Goal: Entertainment & Leisure: Consume media (video, audio)

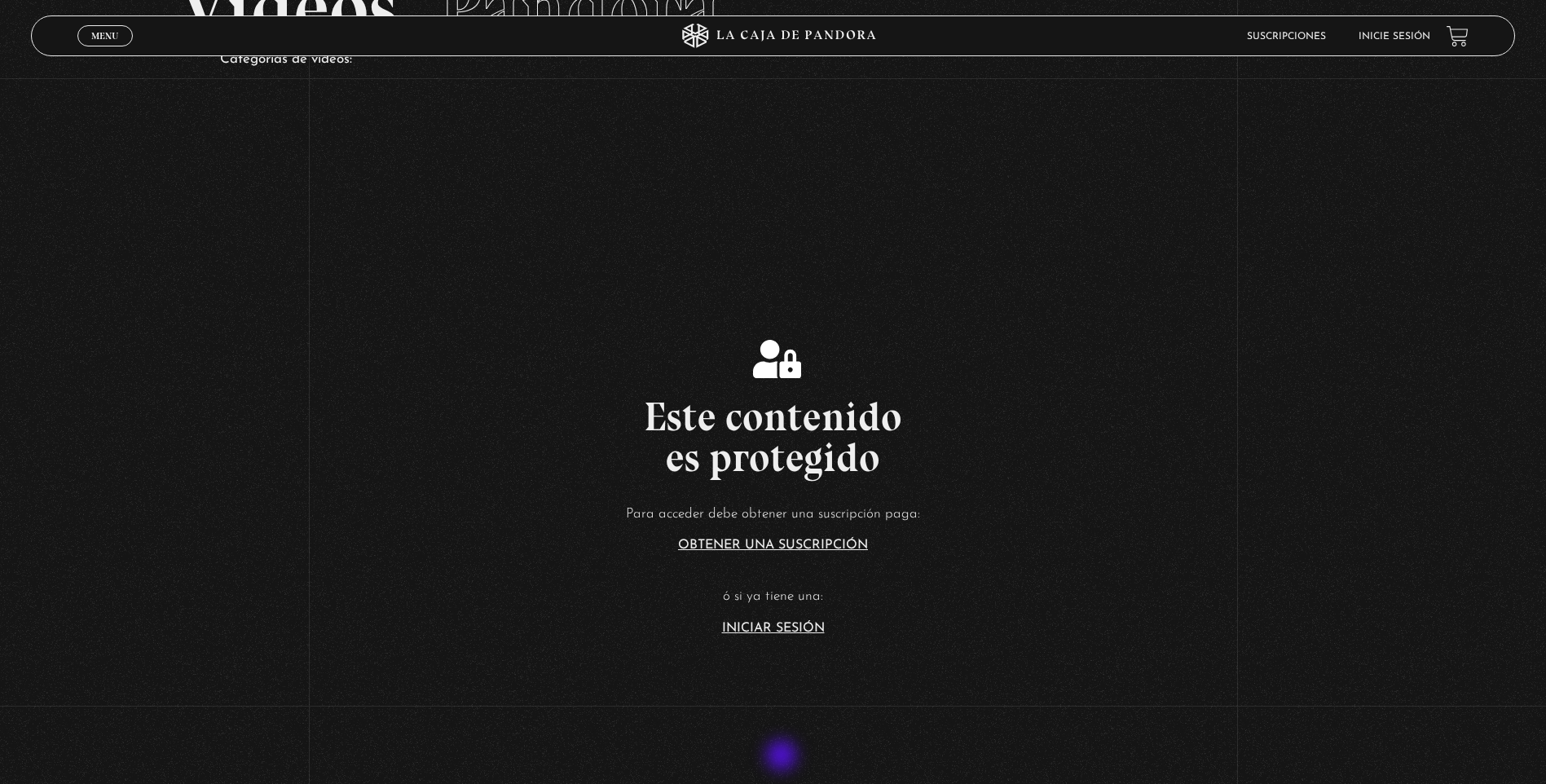
scroll to position [163, 0]
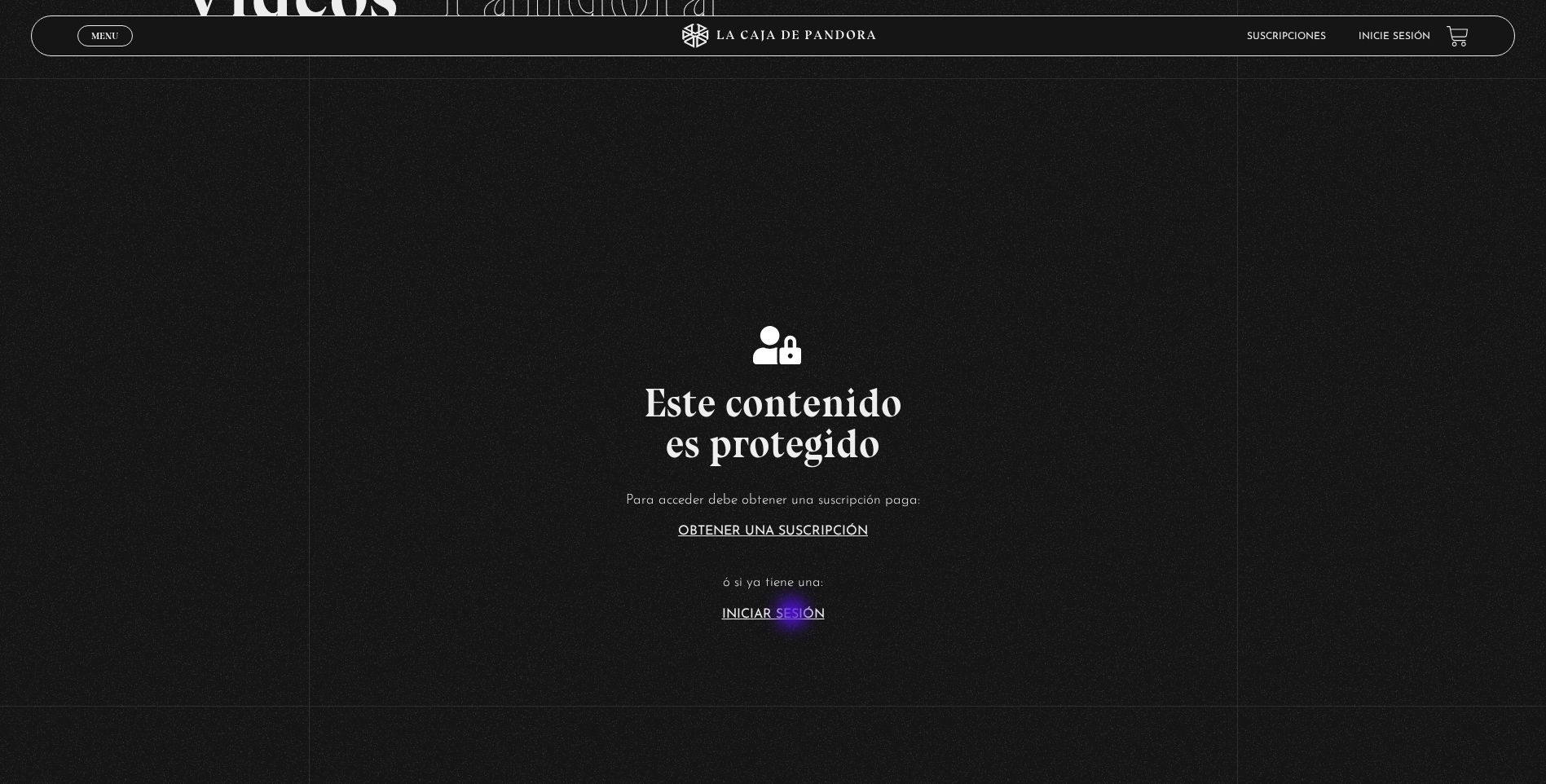
click at [793, 614] on link "Iniciar Sesión" at bounding box center [774, 614] width 103 height 13
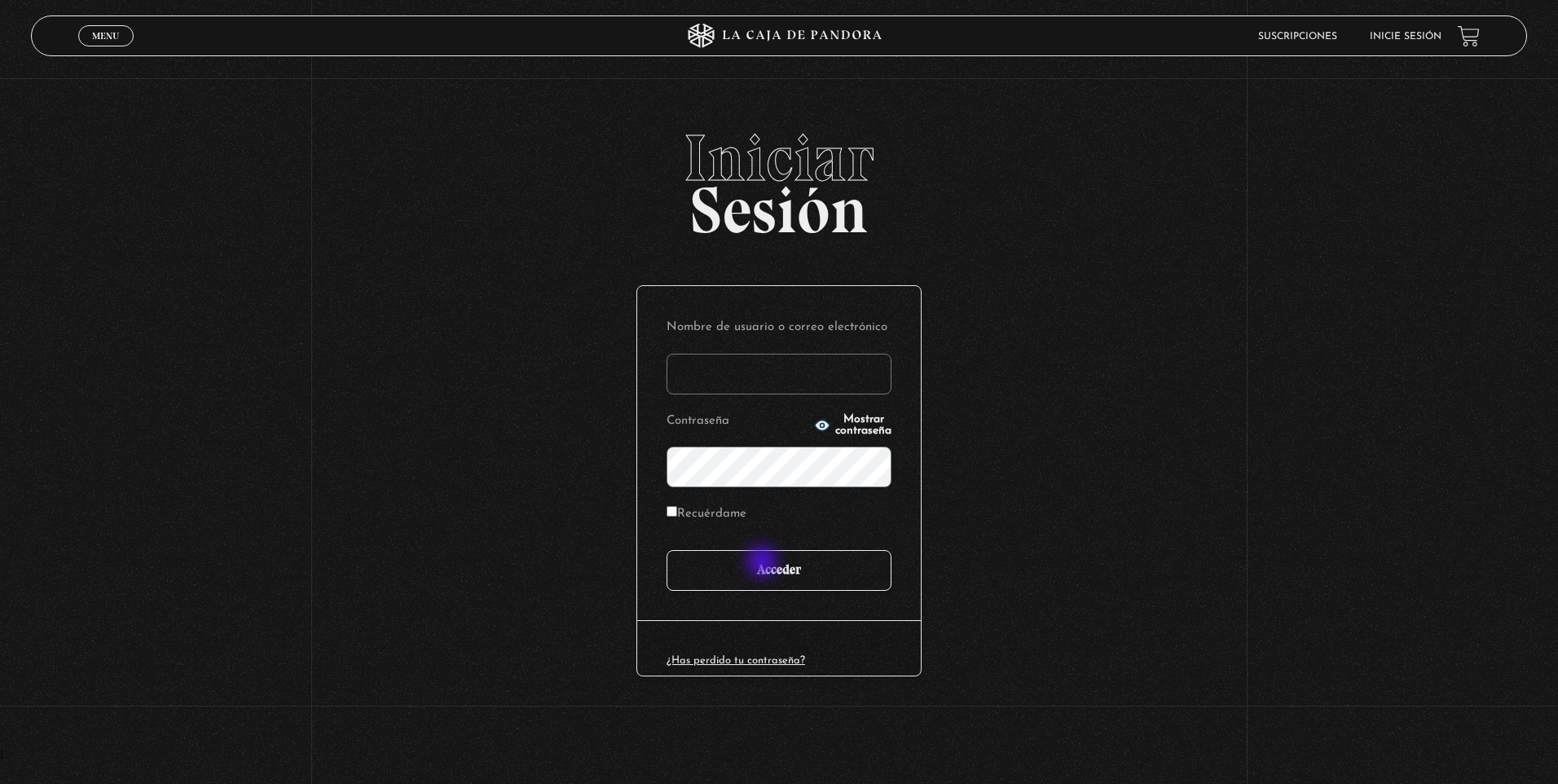
type input "nataliaj"
click at [764, 563] on input "Acceder" at bounding box center [779, 570] width 225 height 40
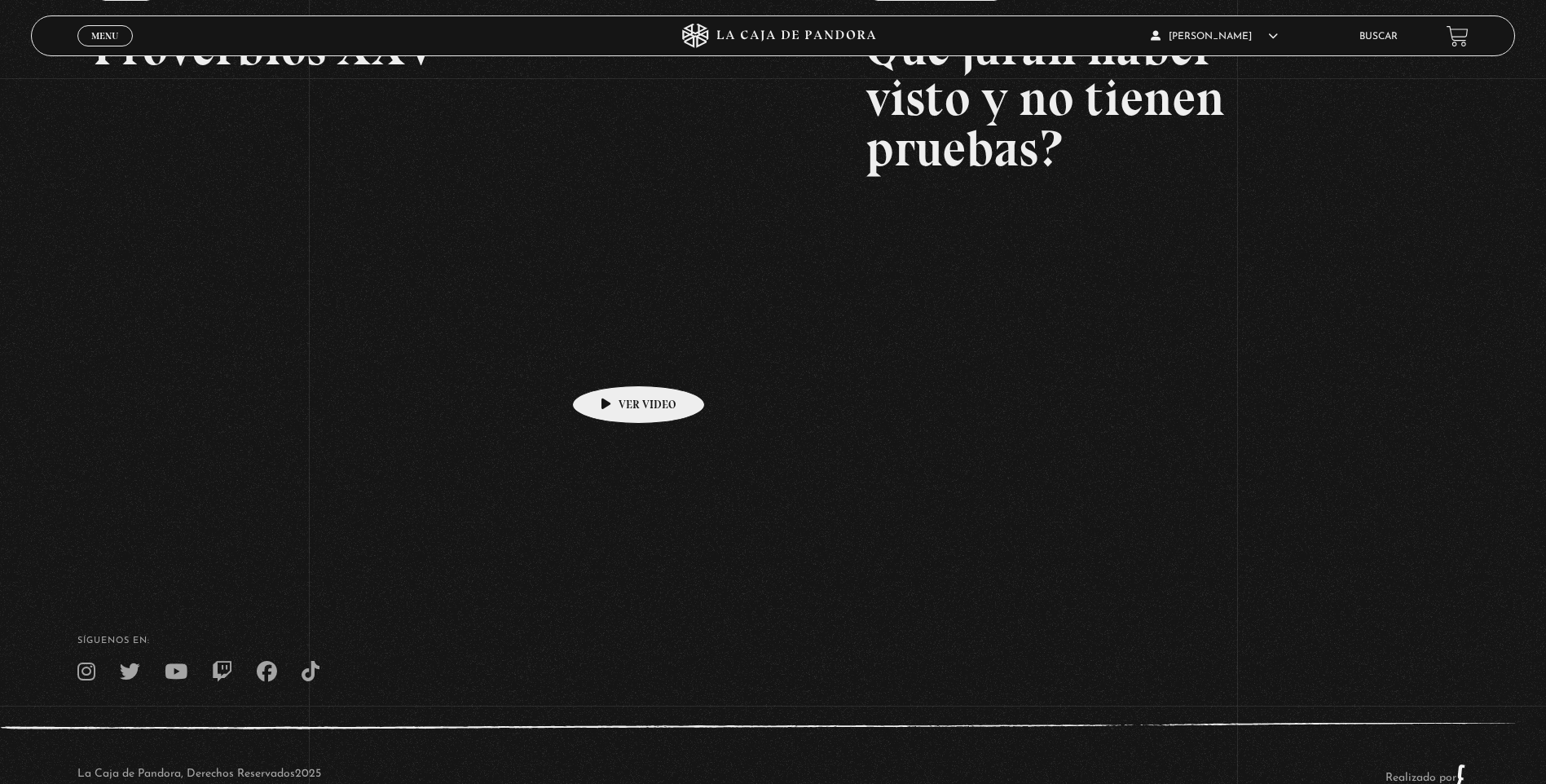
scroll to position [371, 0]
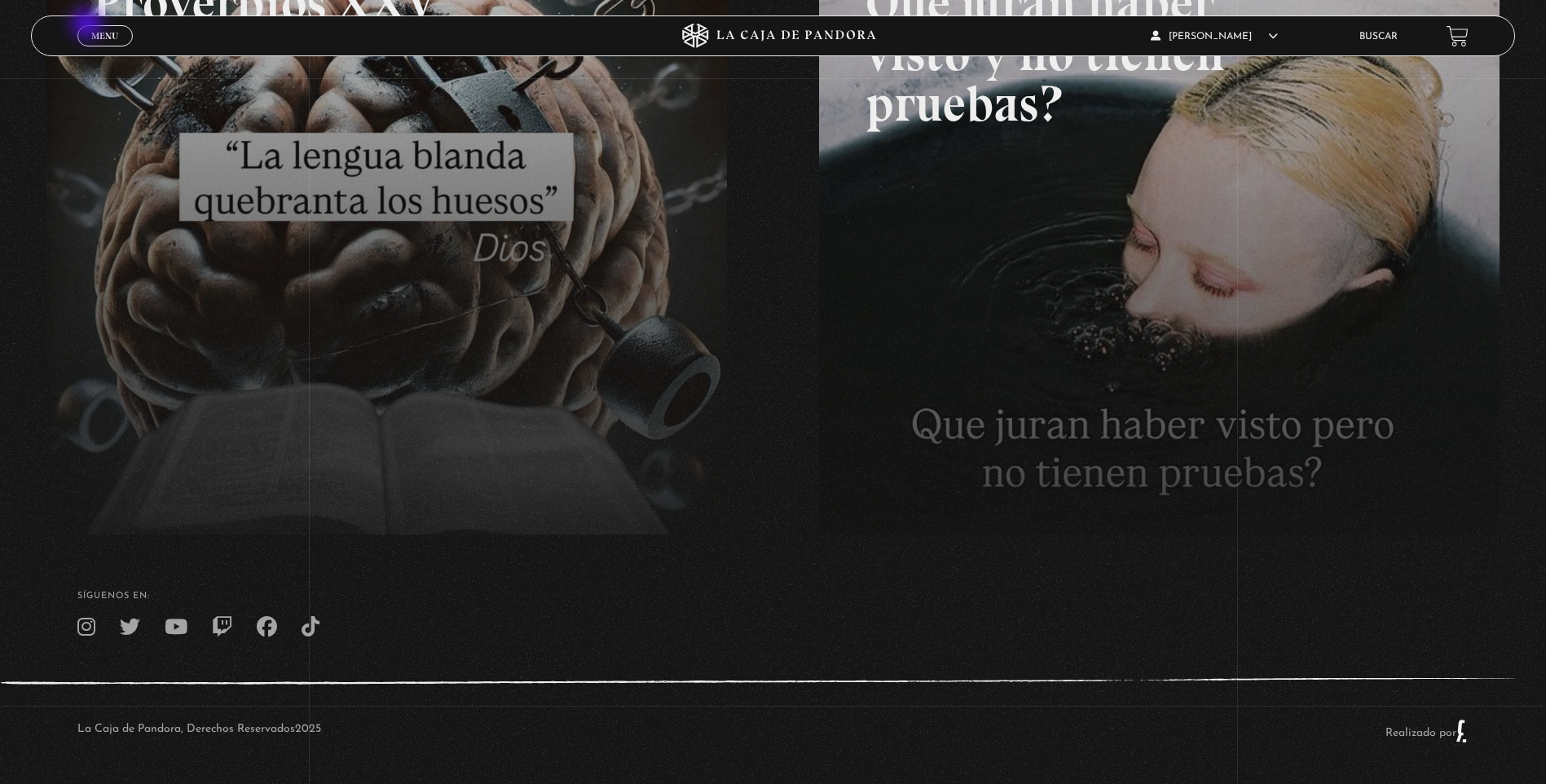
click at [94, 27] on link "Menu Cerrar" at bounding box center [105, 35] width 56 height 21
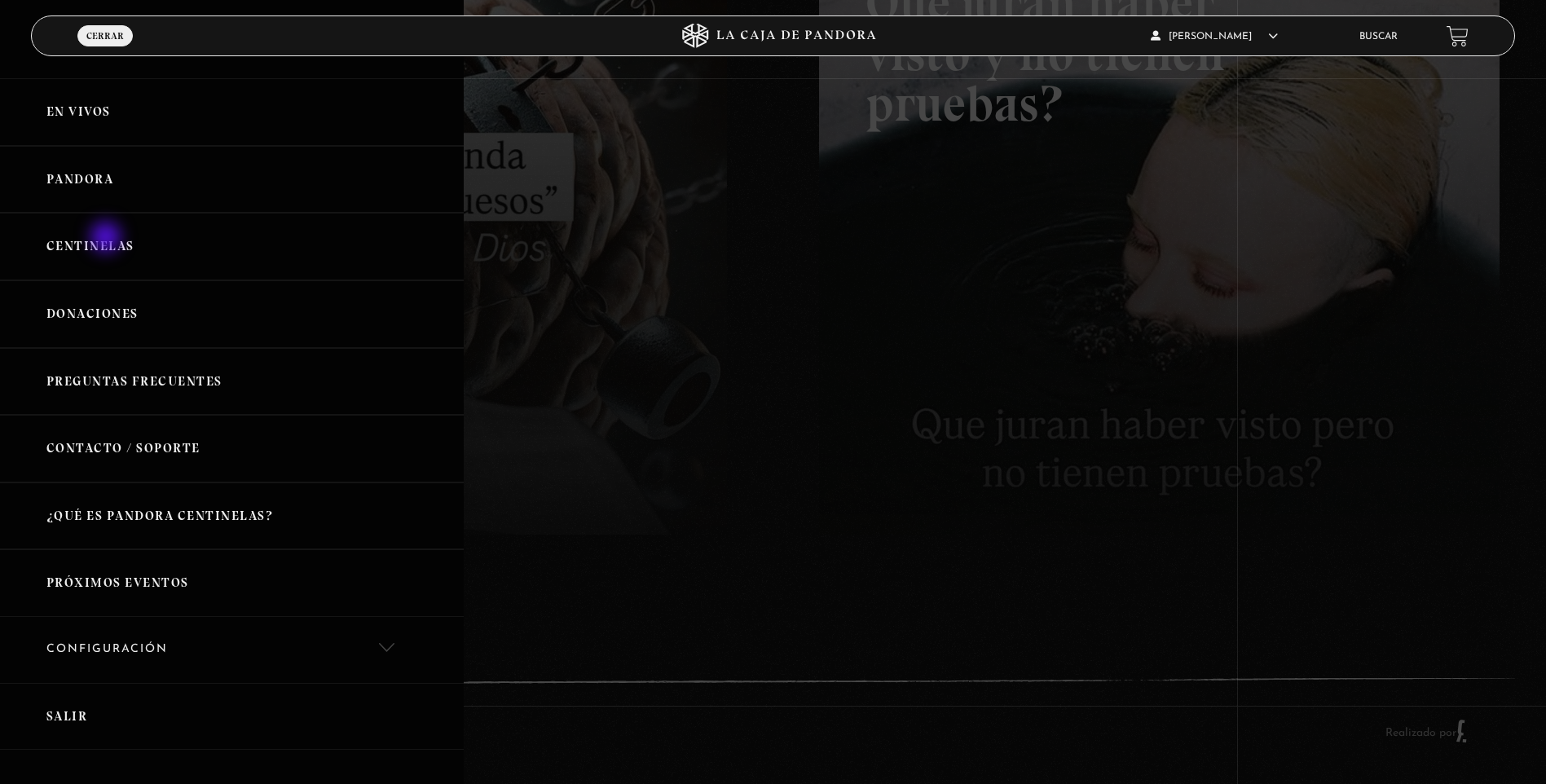
click at [107, 237] on link "Centinelas" at bounding box center [232, 246] width 463 height 68
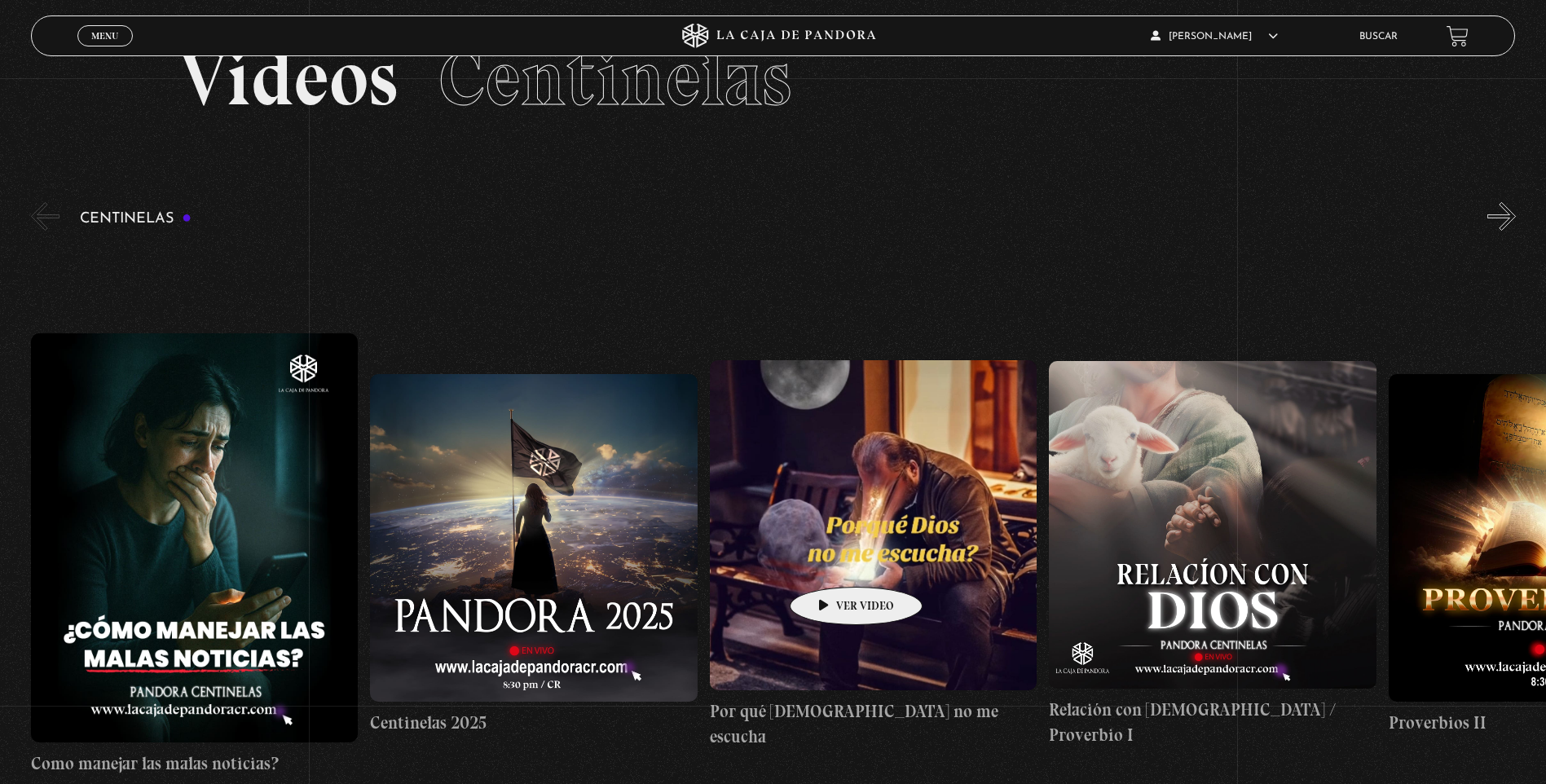
scroll to position [163, 0]
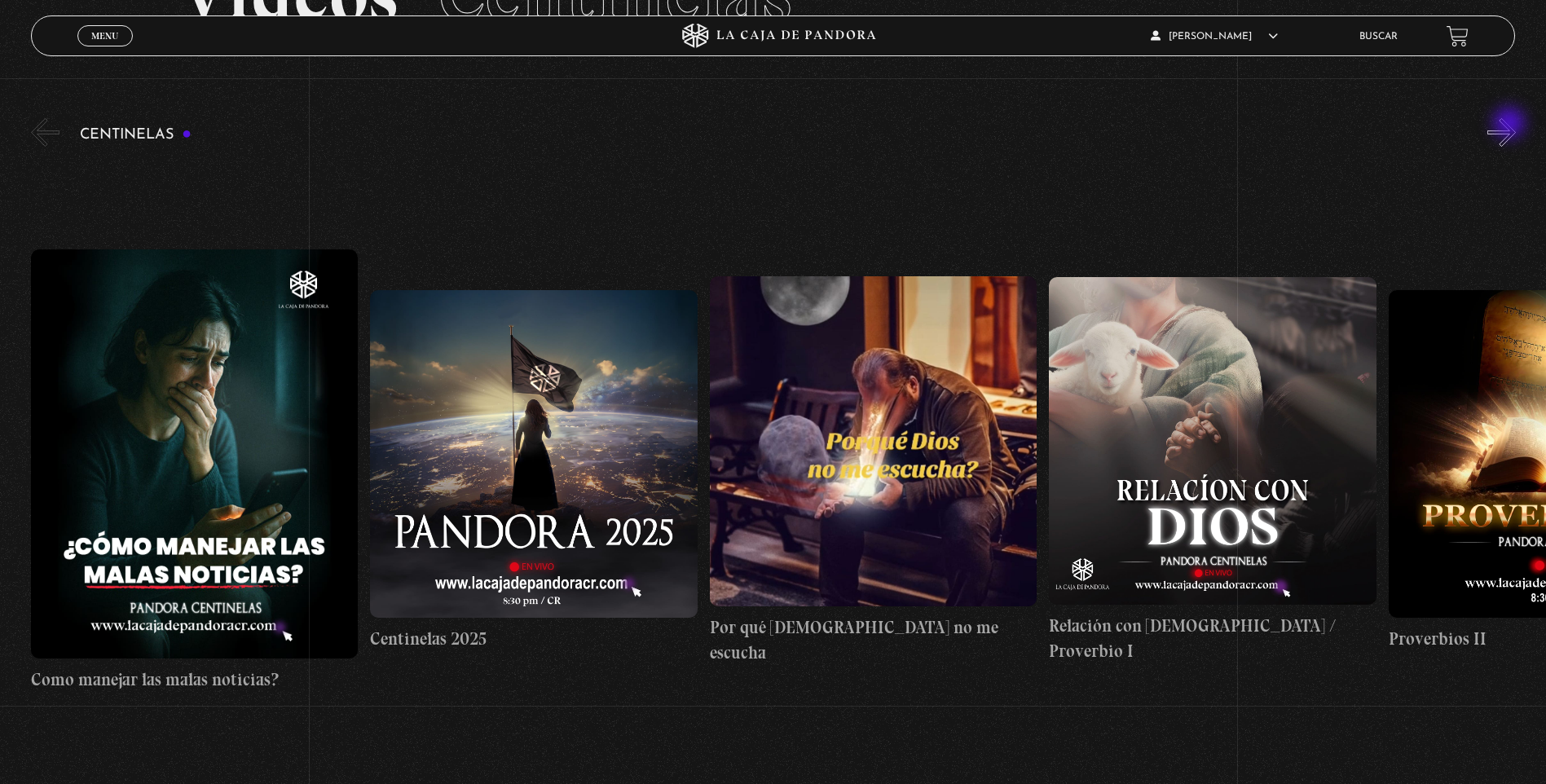
click at [1511, 124] on button "»" at bounding box center [1501, 132] width 28 height 28
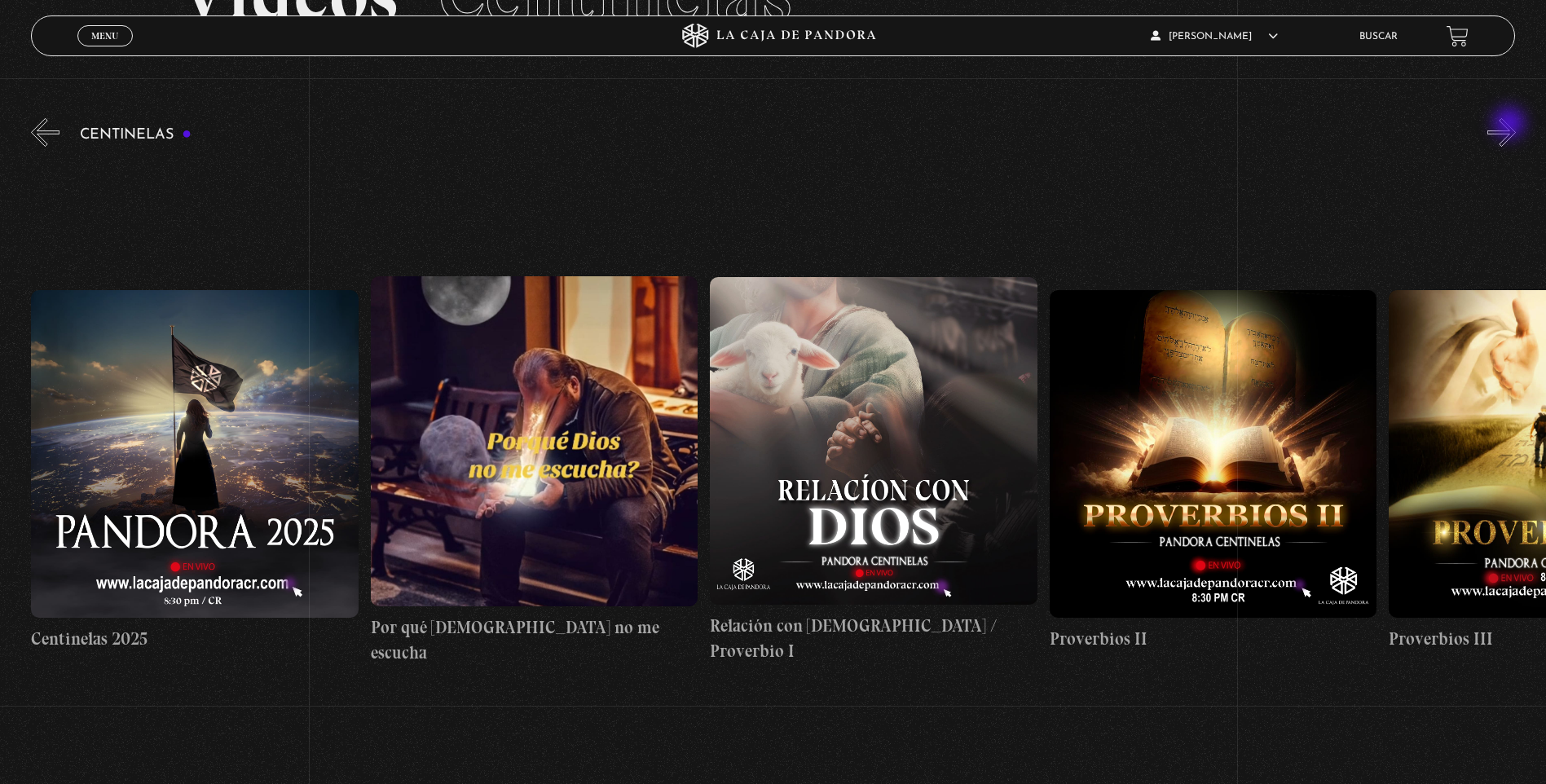
click at [1511, 124] on button "»" at bounding box center [1501, 132] width 28 height 28
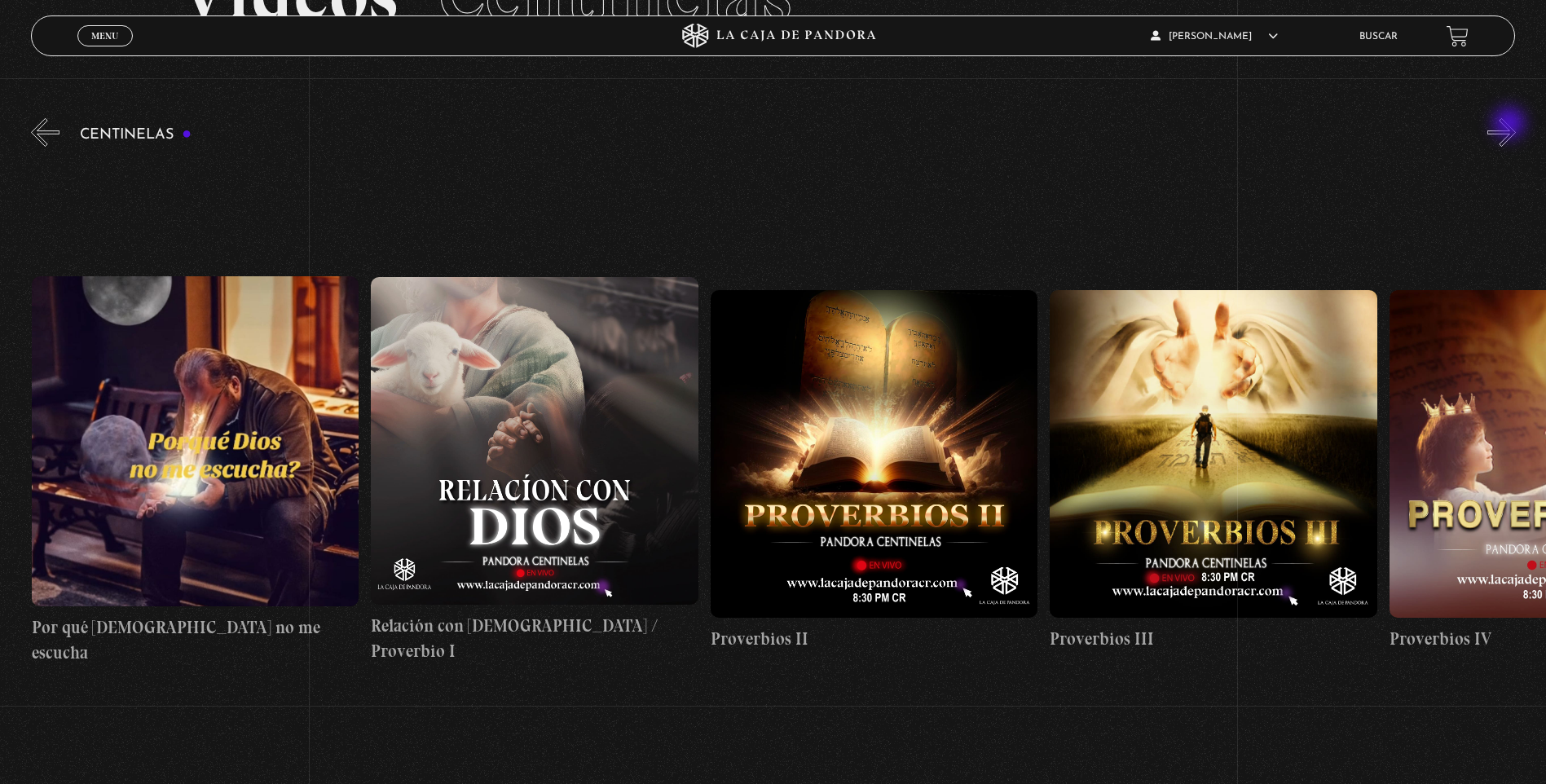
click at [1511, 124] on button "»" at bounding box center [1501, 132] width 28 height 28
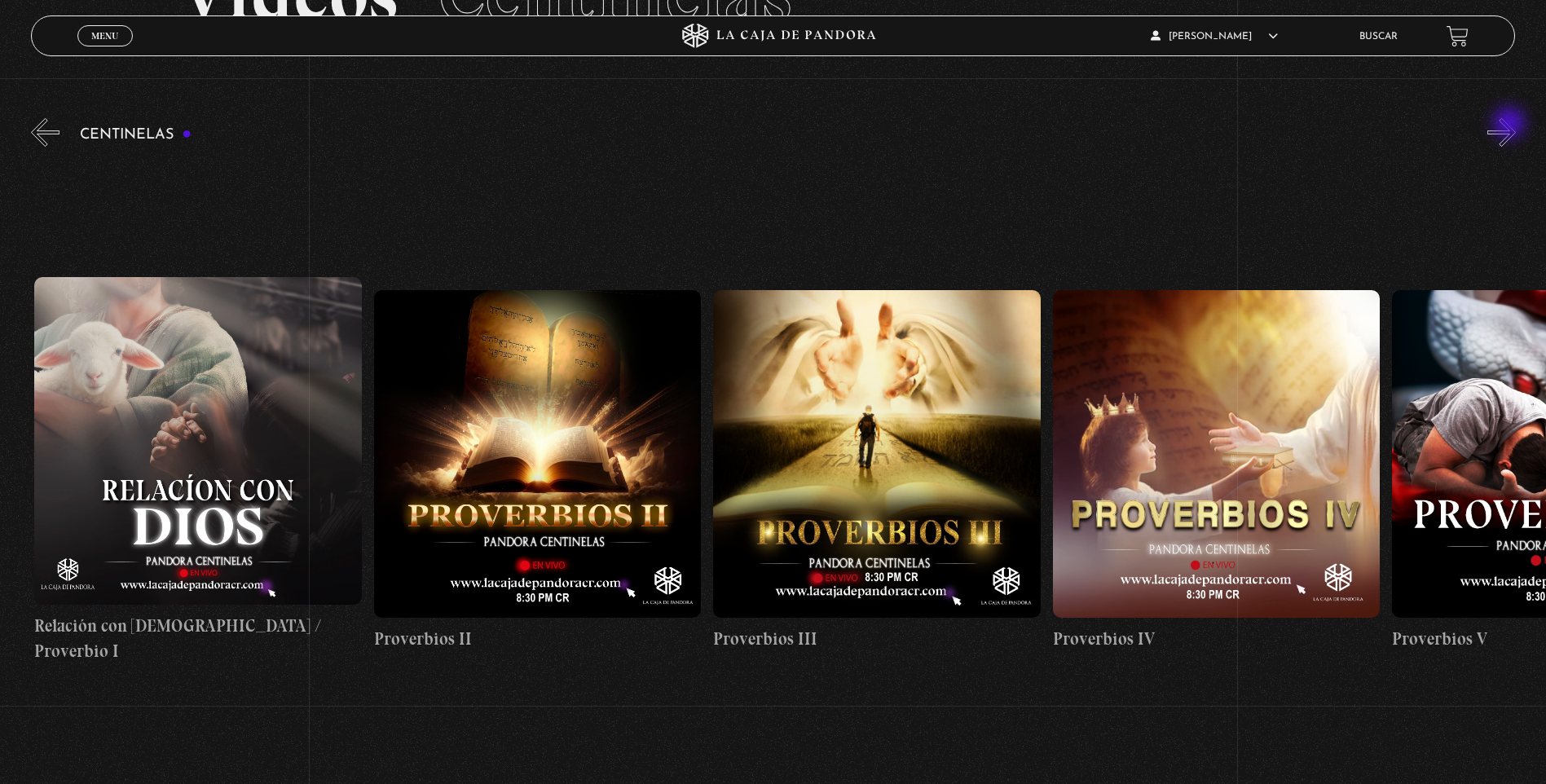
click at [1511, 124] on button "»" at bounding box center [1501, 132] width 28 height 28
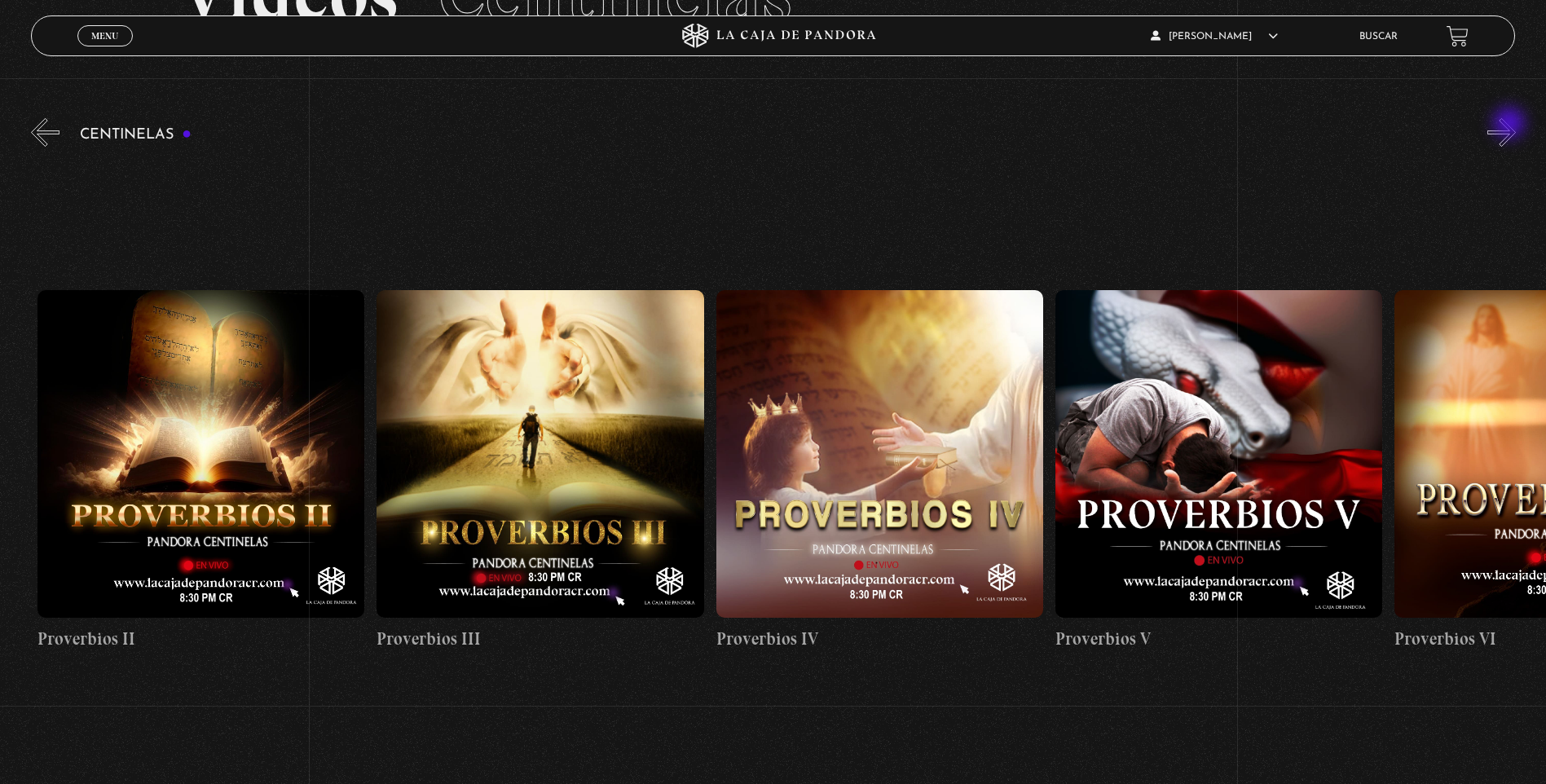
click at [1511, 124] on button "»" at bounding box center [1501, 132] width 28 height 28
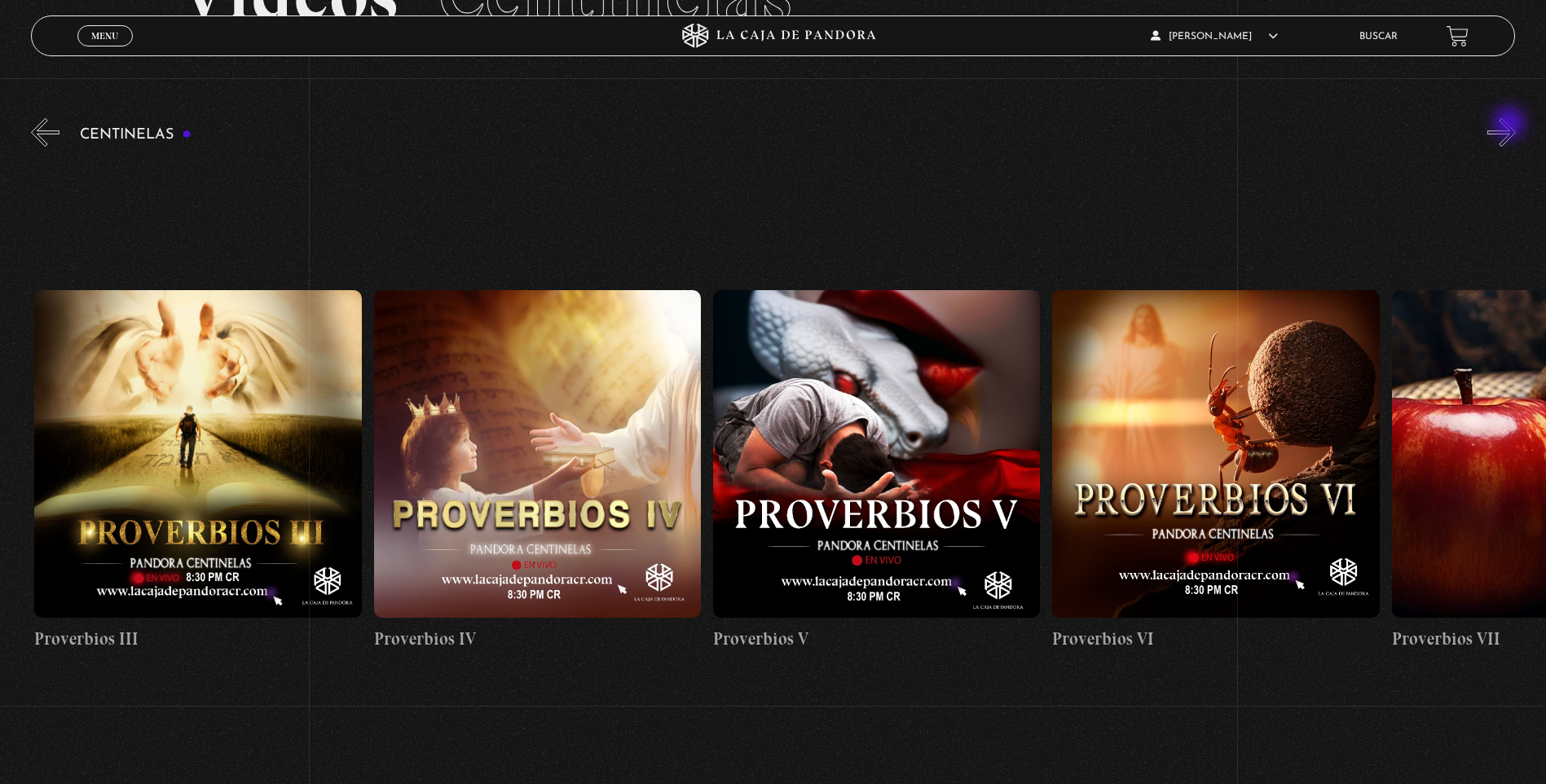
click at [1511, 124] on button "»" at bounding box center [1501, 132] width 28 height 28
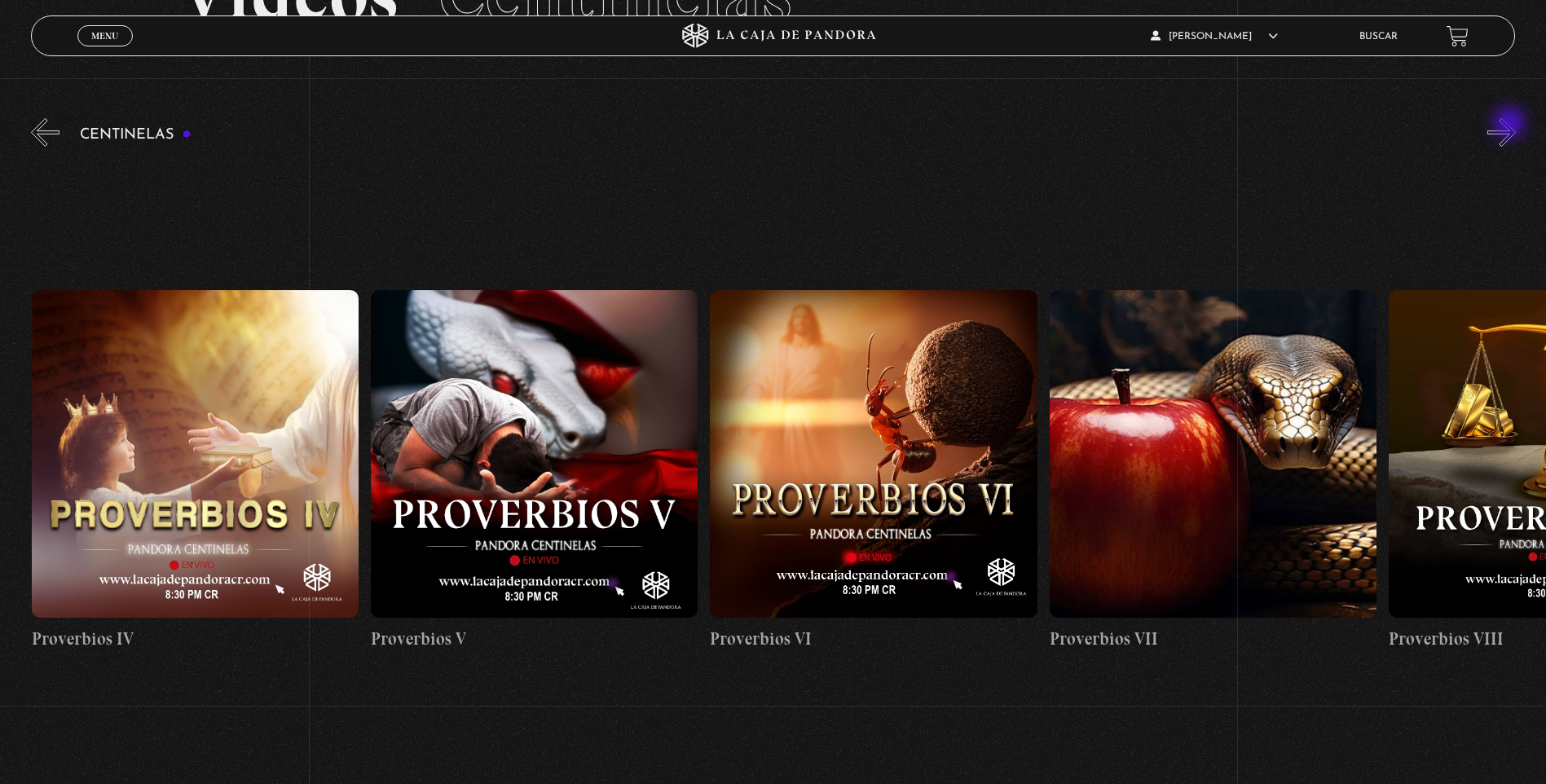
click at [1511, 124] on button "»" at bounding box center [1501, 132] width 28 height 28
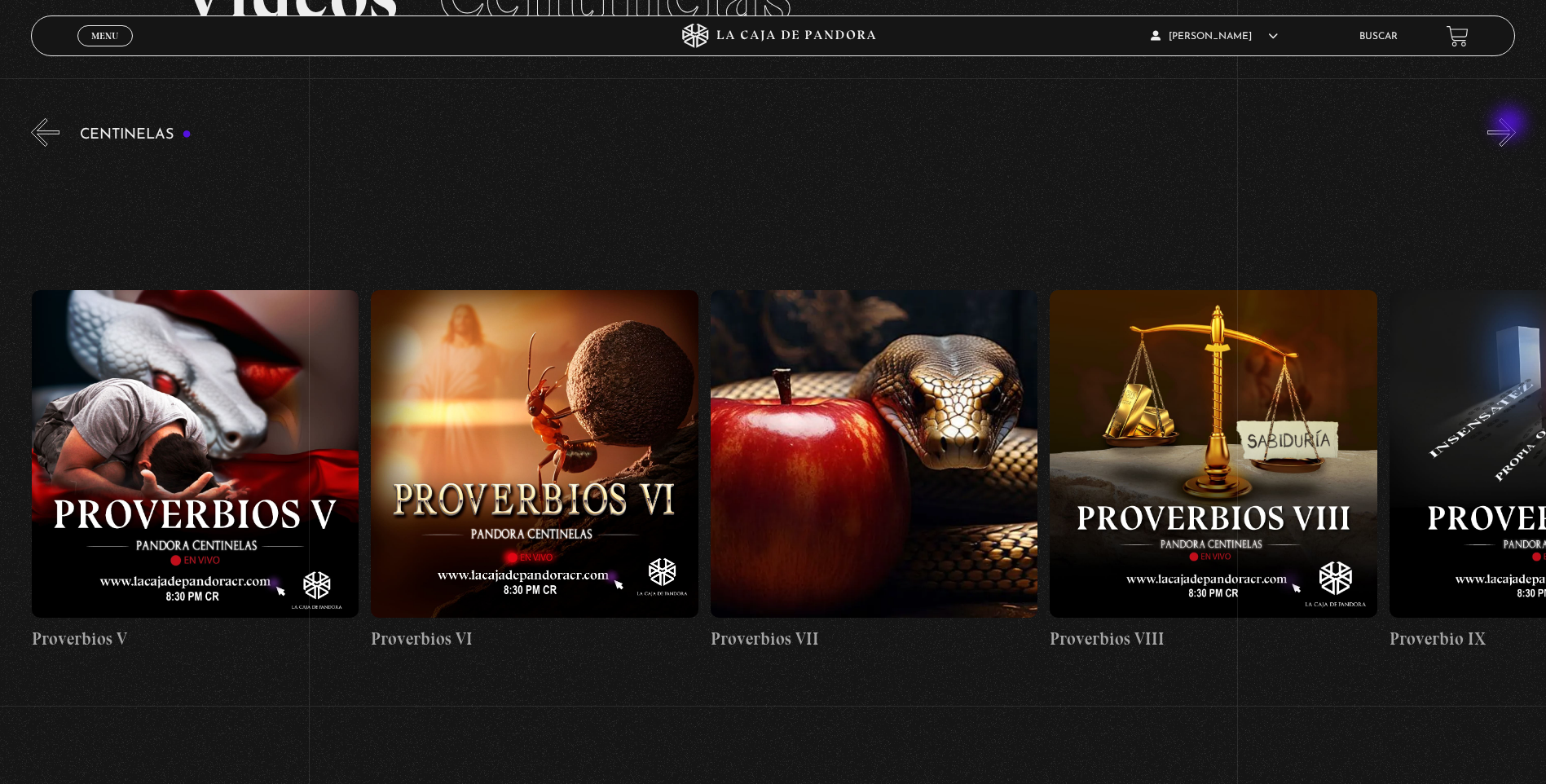
click at [1511, 124] on button "»" at bounding box center [1501, 132] width 28 height 28
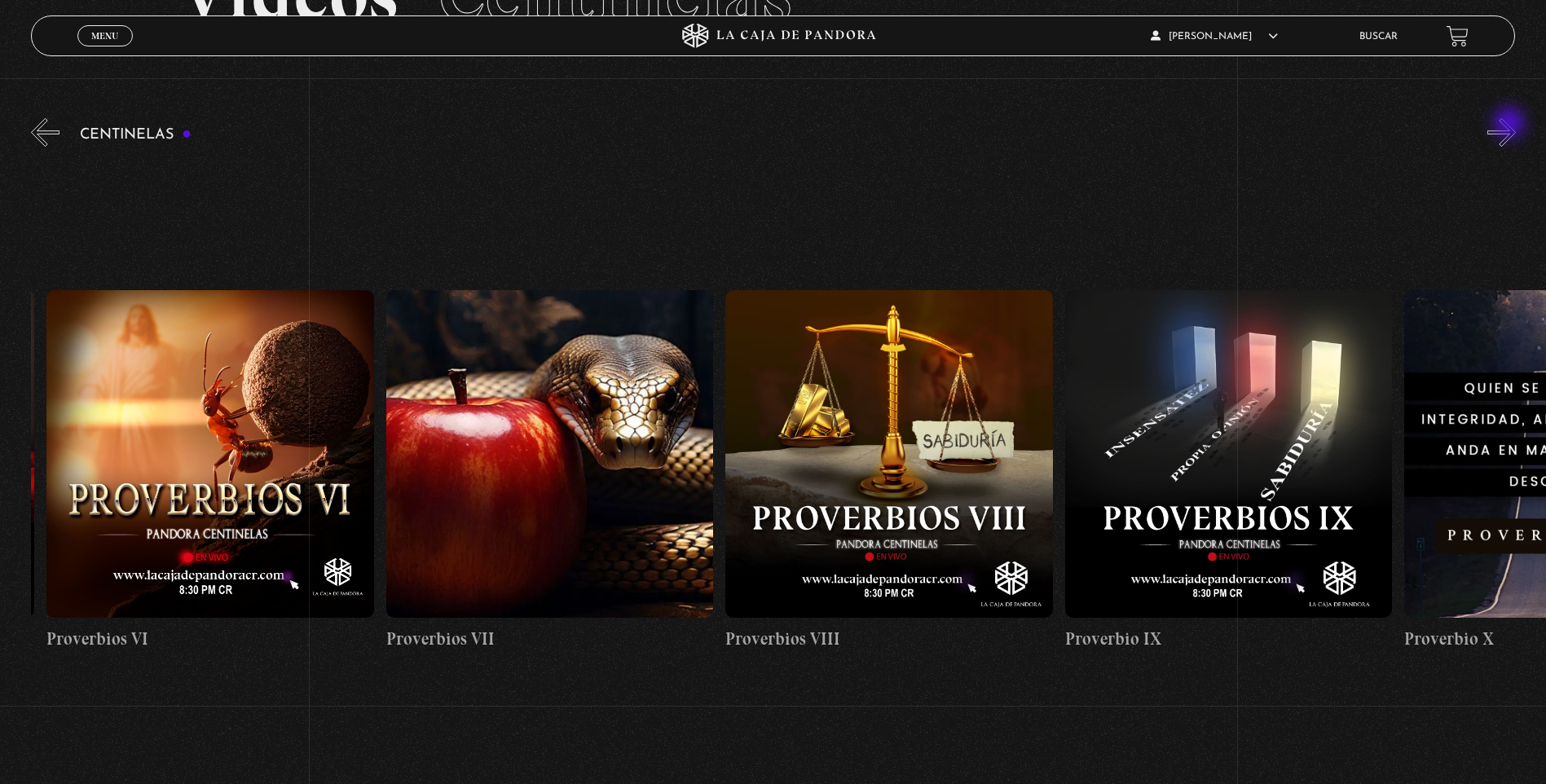
click at [1511, 124] on button "»" at bounding box center [1501, 132] width 28 height 28
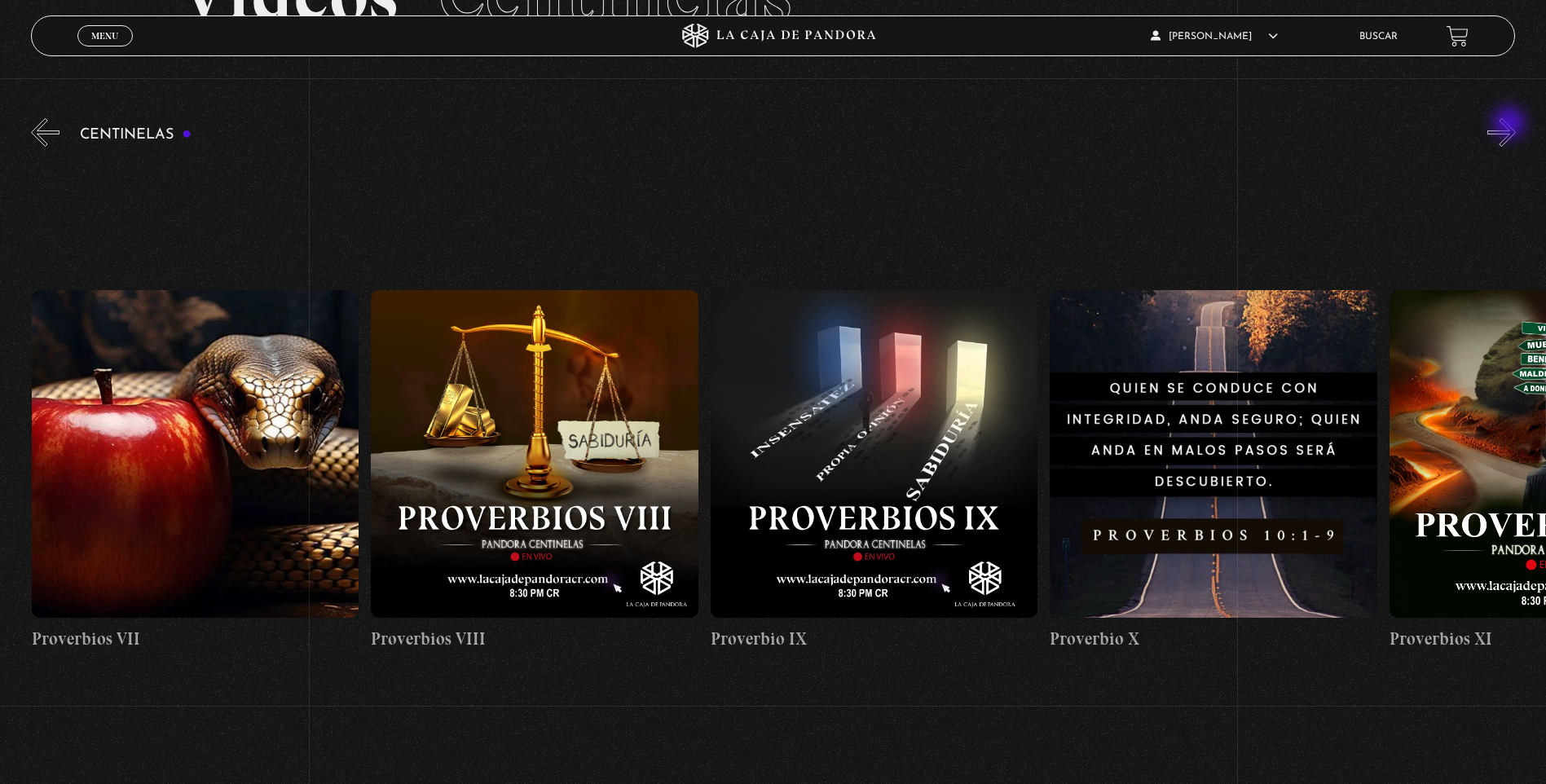
click at [1511, 124] on button "»" at bounding box center [1501, 132] width 28 height 28
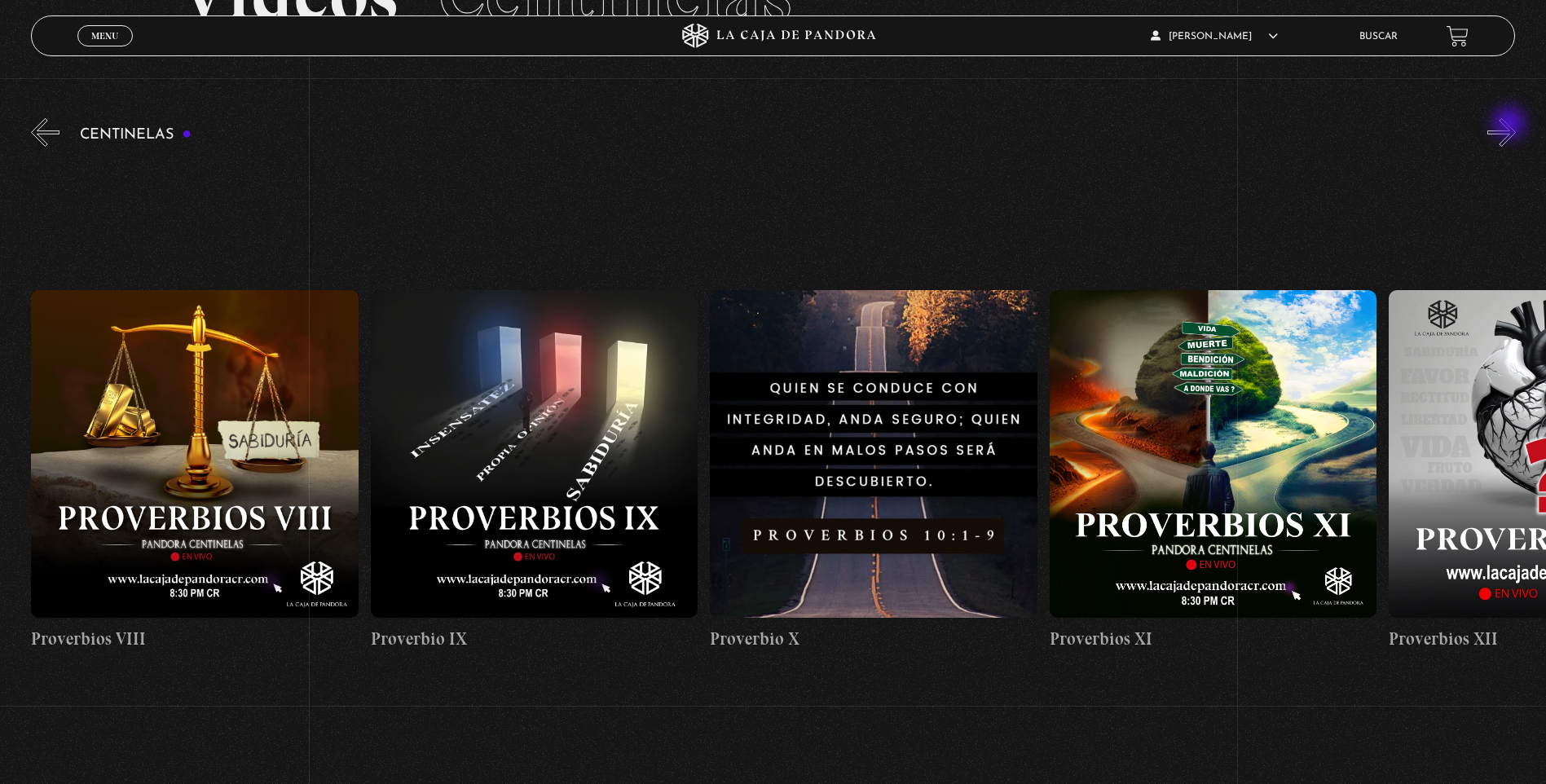
click at [1511, 124] on button "»" at bounding box center [1501, 132] width 28 height 28
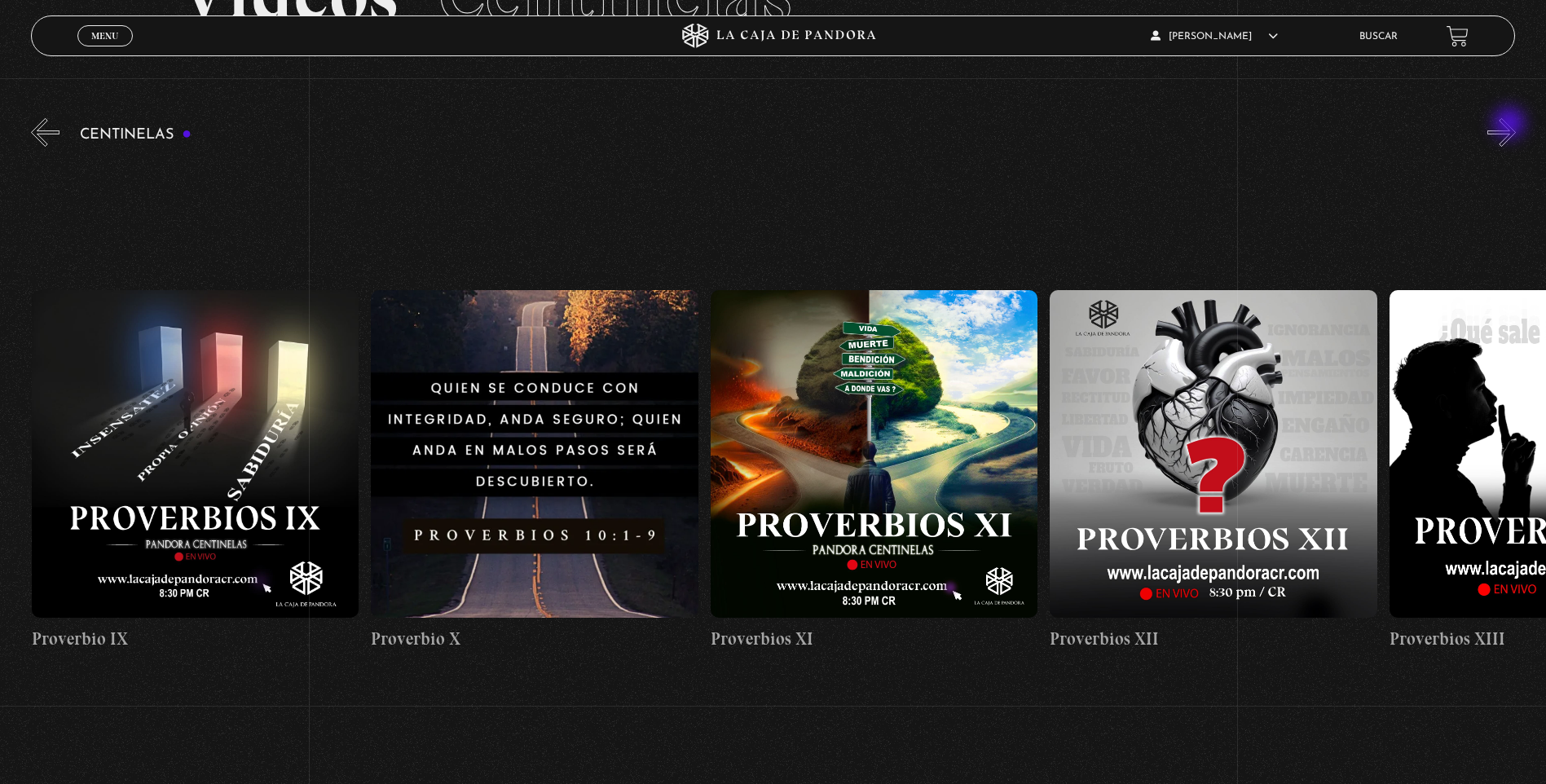
click at [1511, 124] on button "»" at bounding box center [1501, 132] width 28 height 28
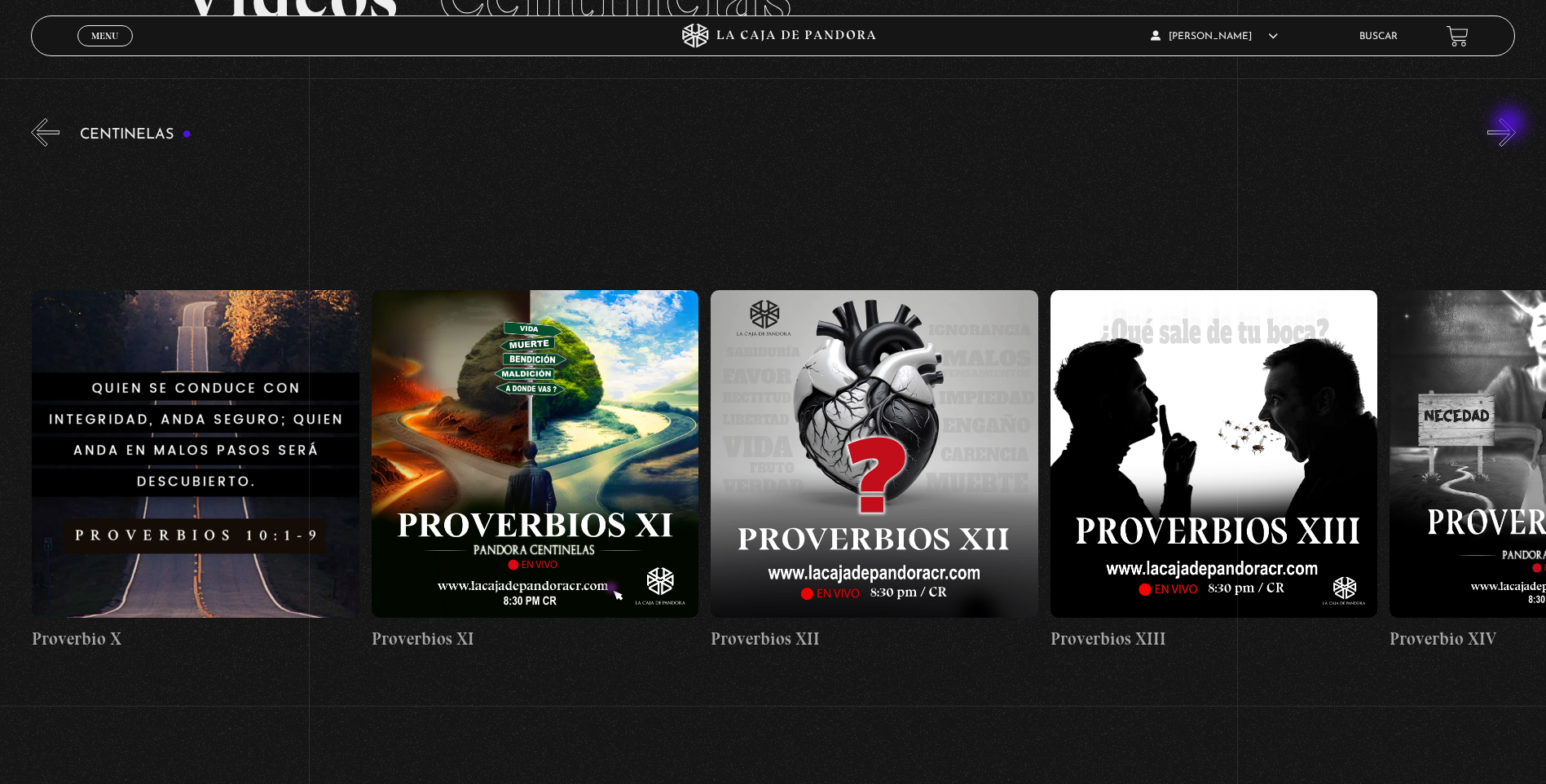
click at [1511, 124] on button "»" at bounding box center [1501, 132] width 28 height 28
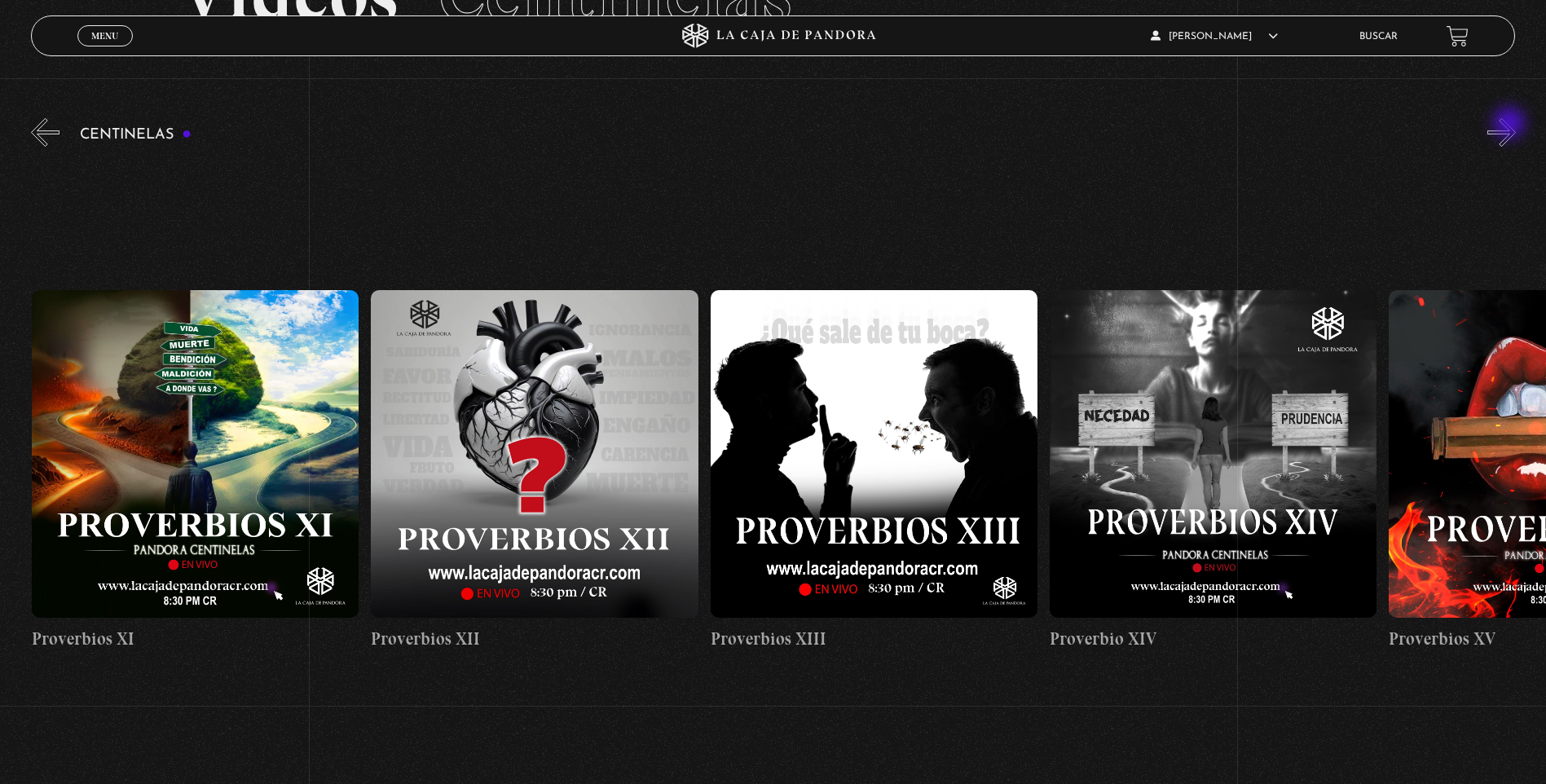
click at [1511, 124] on button "»" at bounding box center [1501, 132] width 28 height 28
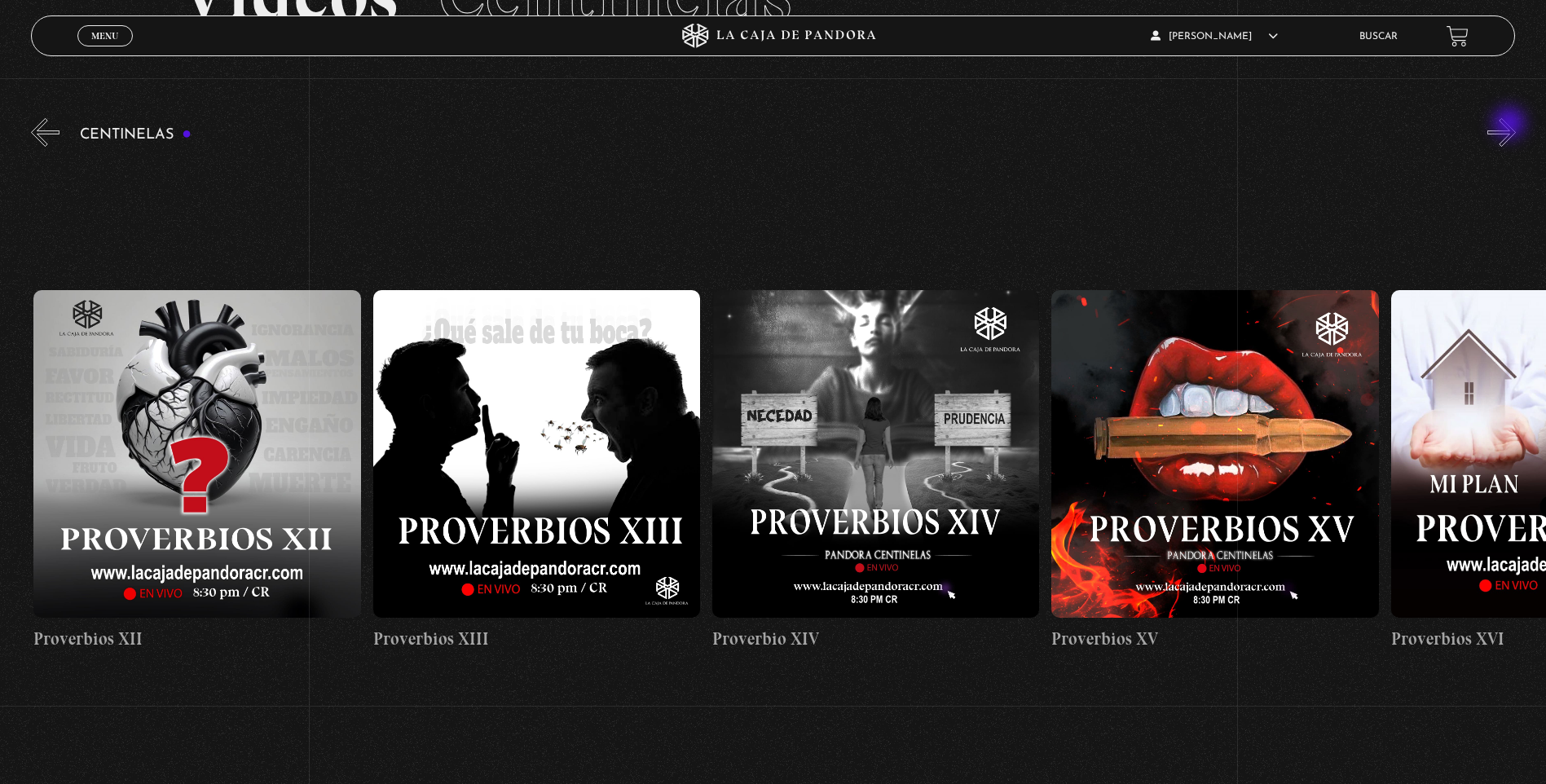
click at [1511, 124] on button "»" at bounding box center [1501, 132] width 28 height 28
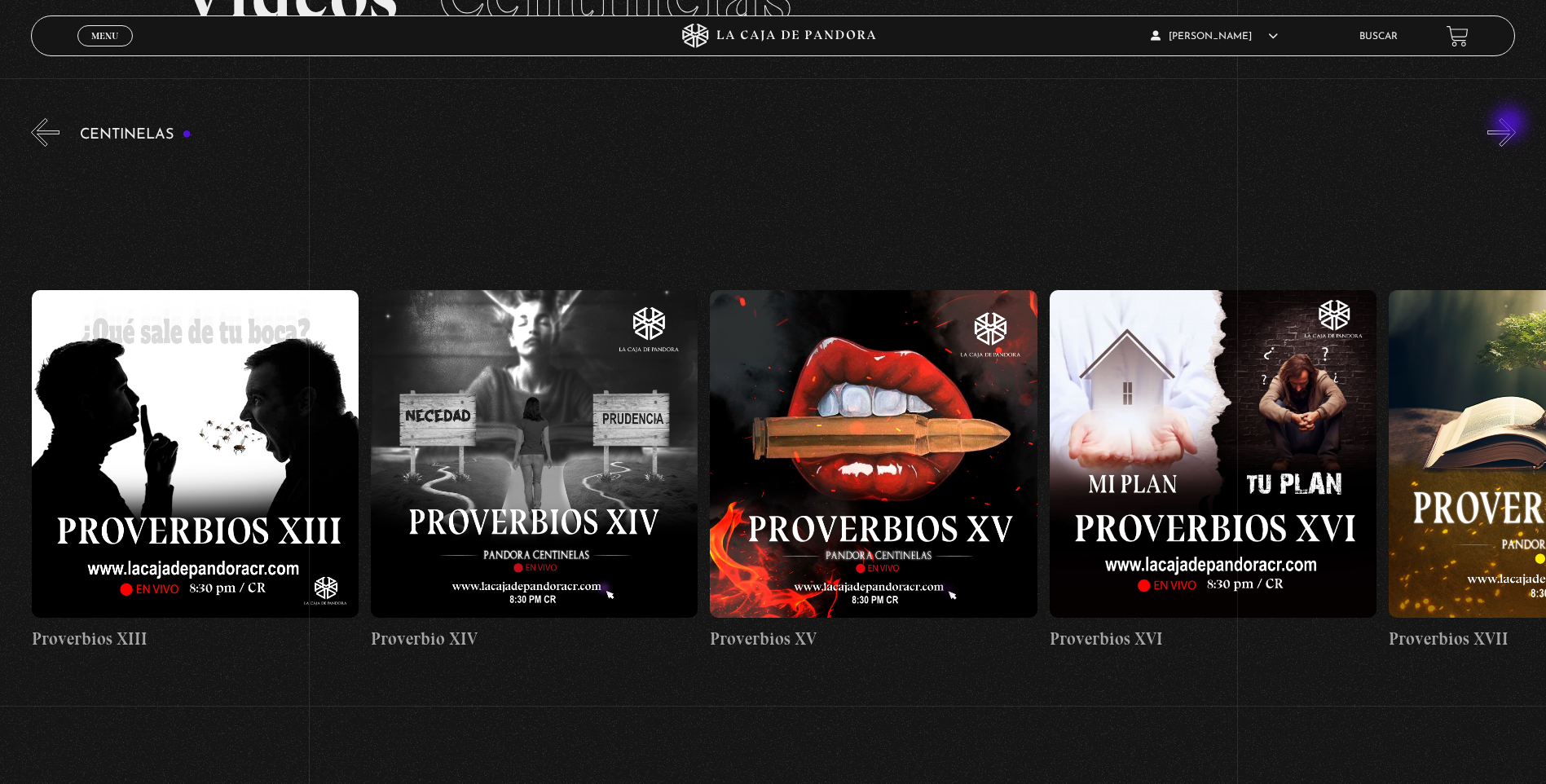
click at [1511, 124] on button "»" at bounding box center [1501, 132] width 28 height 28
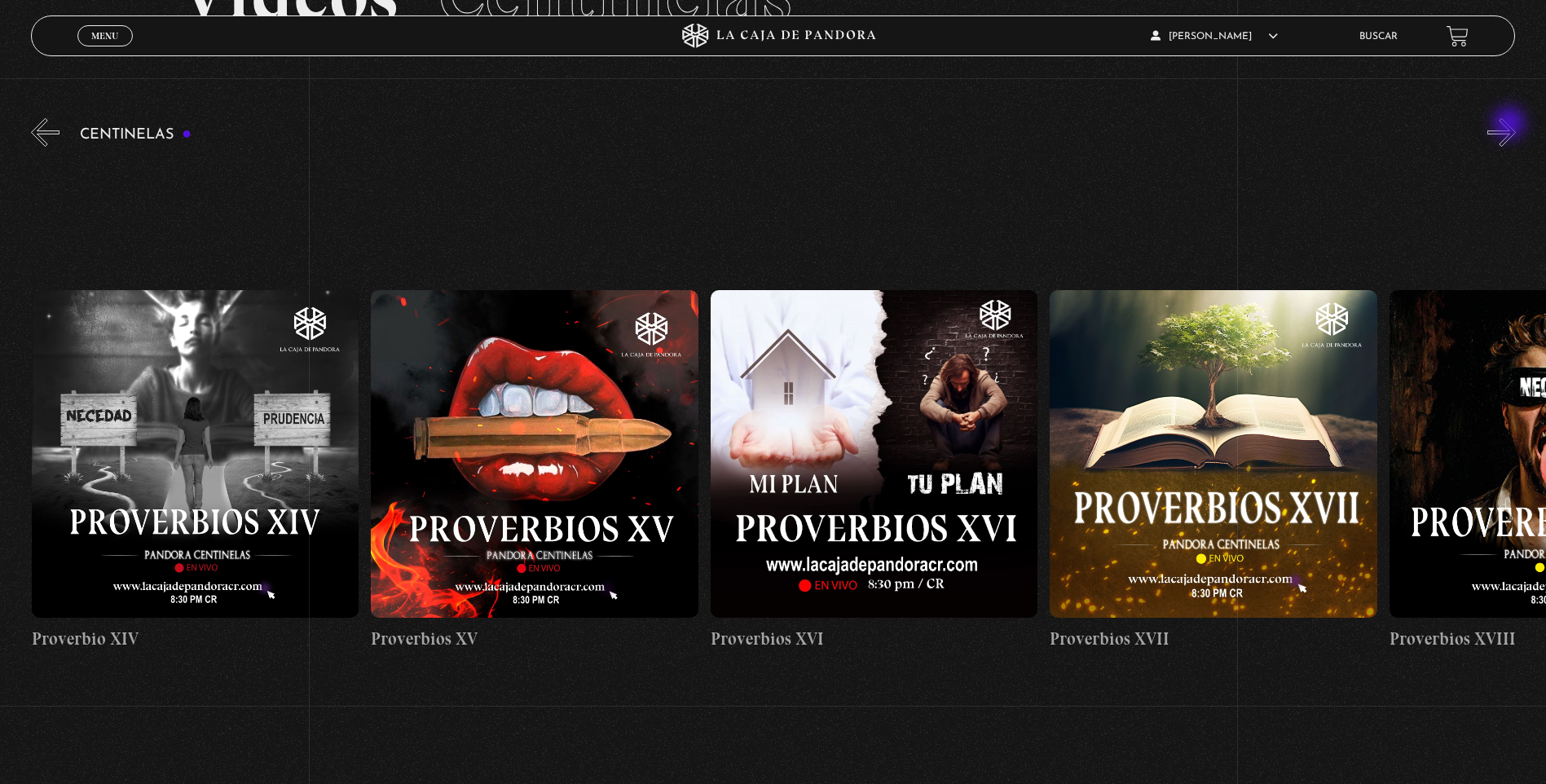
scroll to position [0, 5430]
click at [885, 479] on figure at bounding box center [873, 453] width 327 height 327
click at [869, 494] on figure at bounding box center [873, 453] width 327 height 327
